Goal: Information Seeking & Learning: Learn about a topic

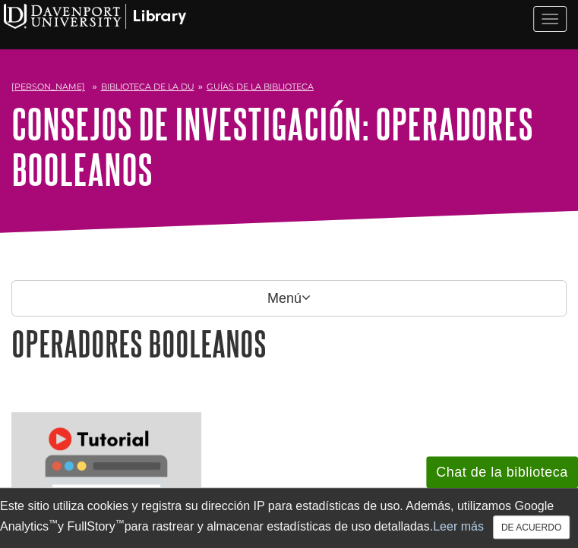
click at [437, 344] on h1 "Operadores booleanos" at bounding box center [288, 343] width 555 height 39
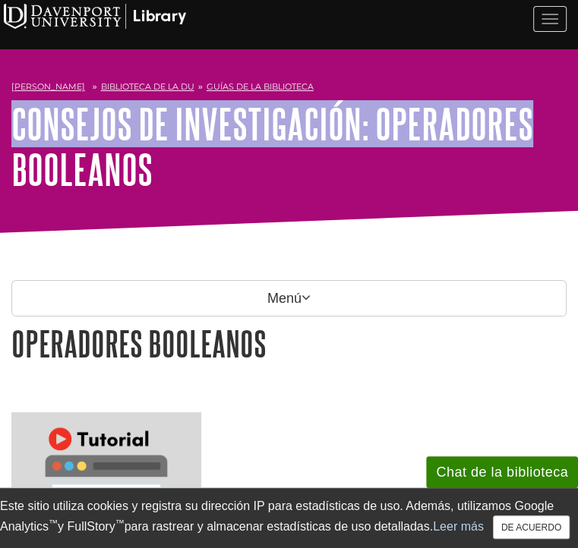
scroll to position [0, 14]
drag, startPoint x: 571, startPoint y: 76, endPoint x: 572, endPoint y: 101, distance: 25.1
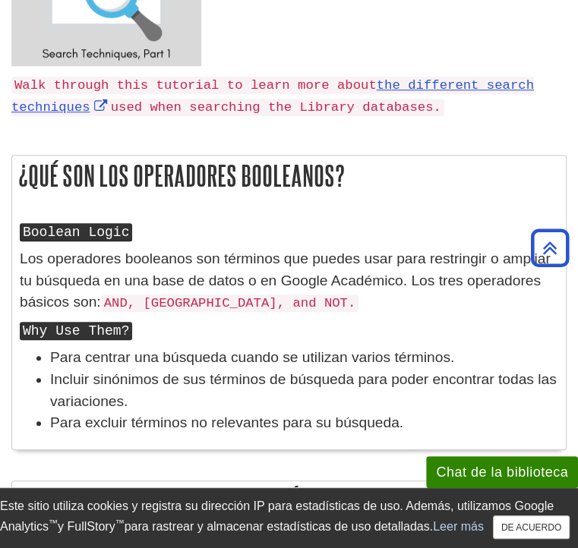
scroll to position [515, 14]
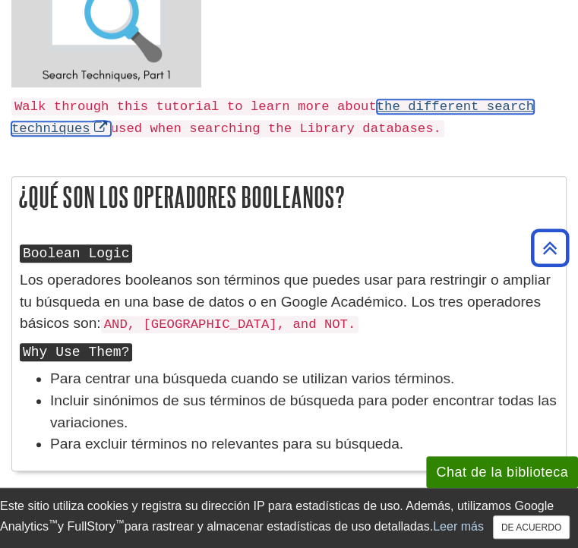
click at [398, 101] on link "the different search techniques" at bounding box center [272, 117] width 522 height 36
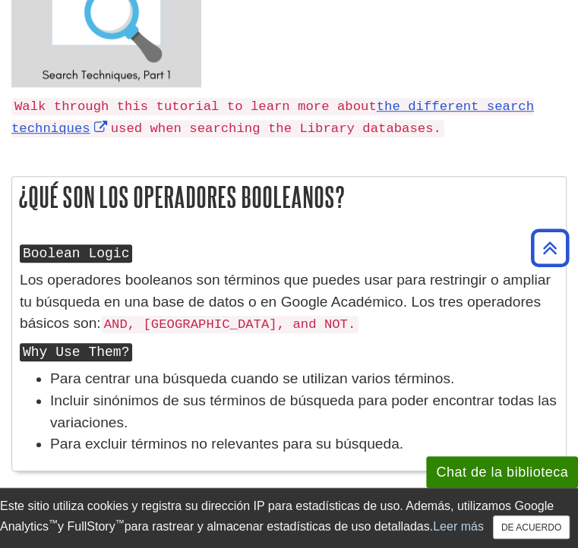
click at [285, 224] on div "¿Qué son los operadores booleanos? Boolean Logic Los operadores booleanos son t…" at bounding box center [288, 323] width 555 height 295
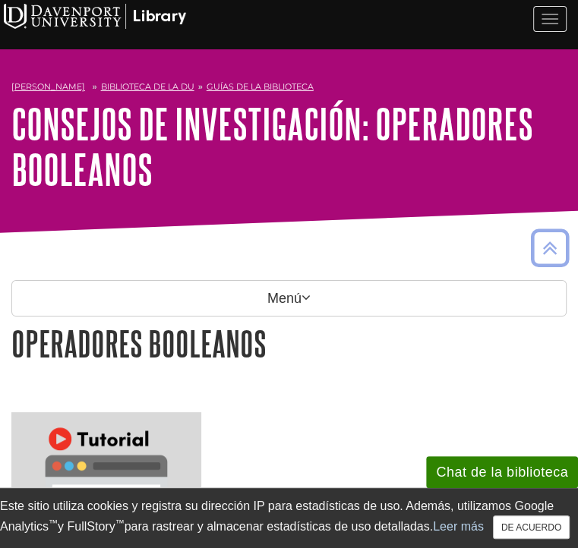
scroll to position [0, 0]
click at [247, 85] on font "Guías de la biblioteca" at bounding box center [259, 86] width 107 height 11
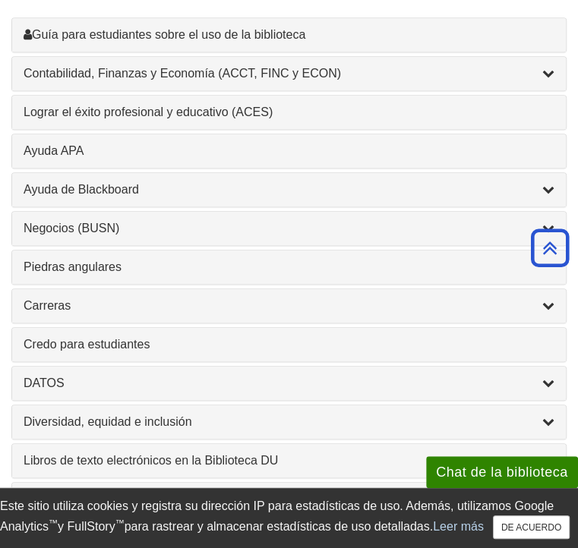
scroll to position [547, 0]
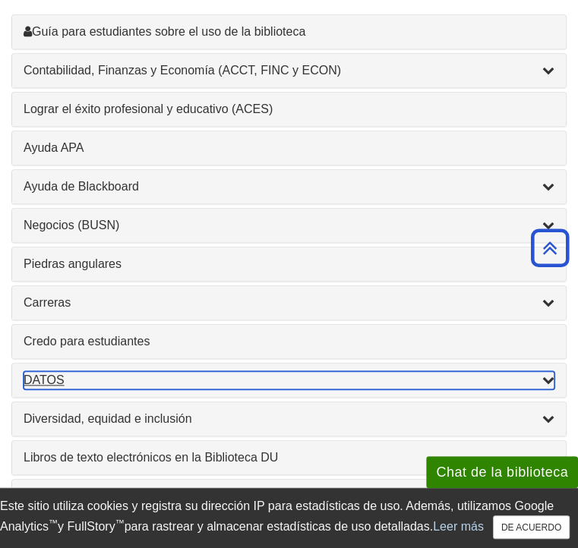
click at [554, 371] on div "Lista de Temas" at bounding box center [548, 380] width 12 height 18
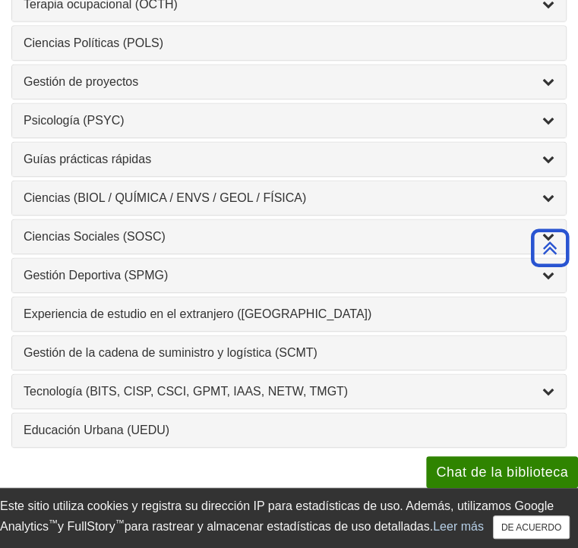
scroll to position [1764, 0]
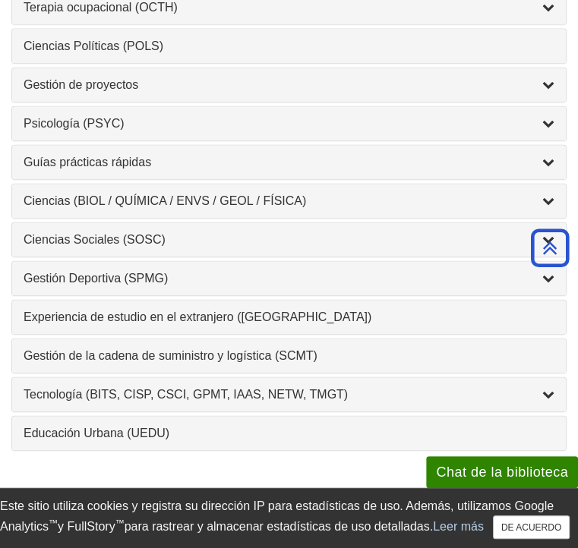
click at [566, 146] on div "Guías prácticas rápidas , 10 guías" at bounding box center [288, 162] width 553 height 33
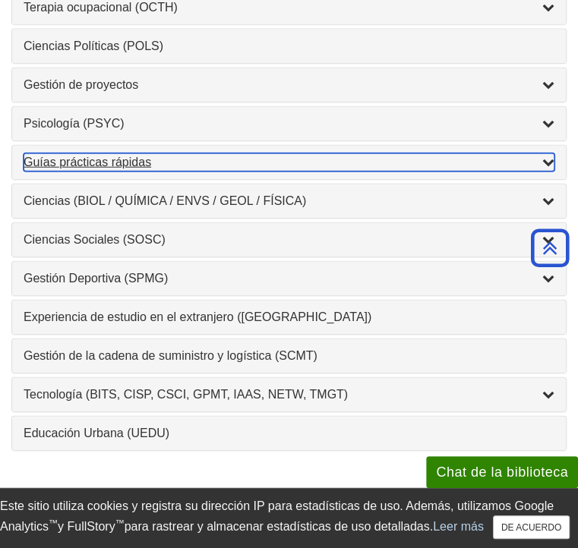
click at [554, 156] on icon "Lista de Temas" at bounding box center [548, 162] width 12 height 12
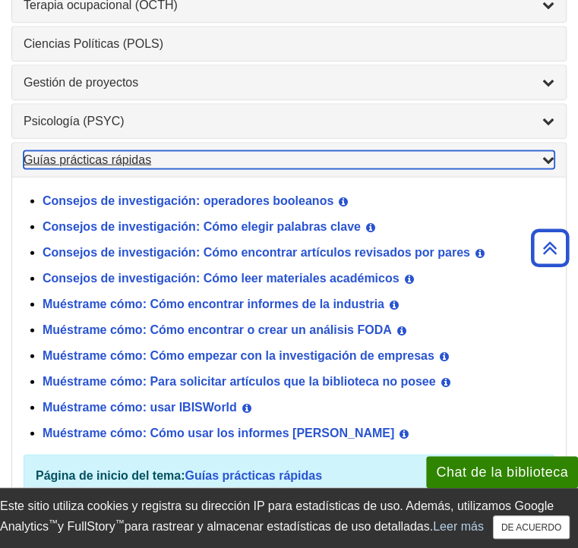
scroll to position [1617, 0]
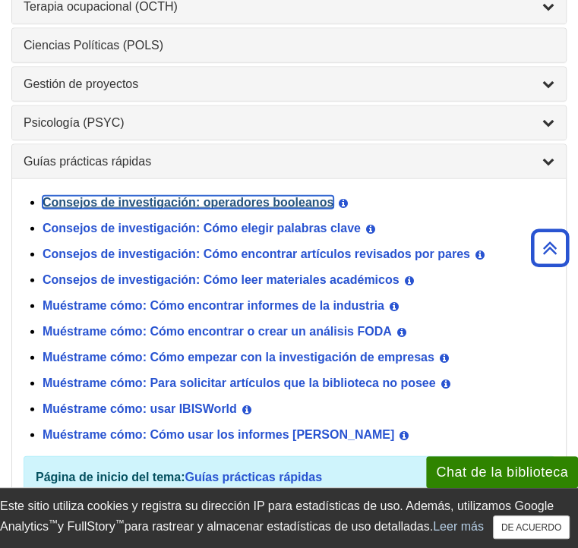
click at [276, 196] on font "Consejos de investigación: operadores booleanos" at bounding box center [188, 202] width 291 height 13
